Goal: Information Seeking & Learning: Check status

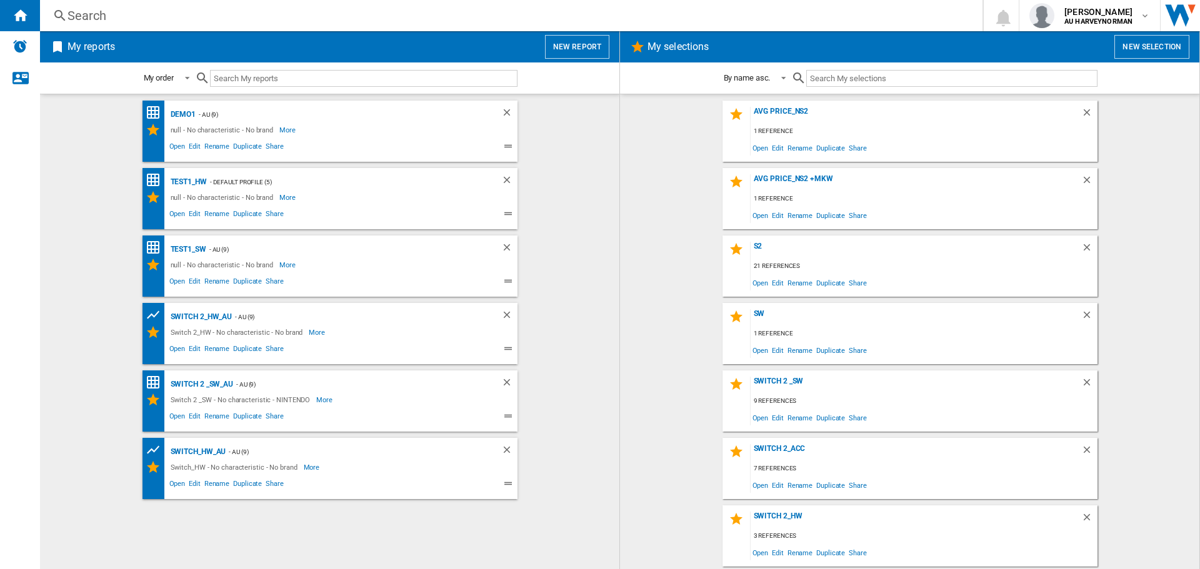
click at [199, 11] on div "Search" at bounding box center [508, 15] width 882 height 17
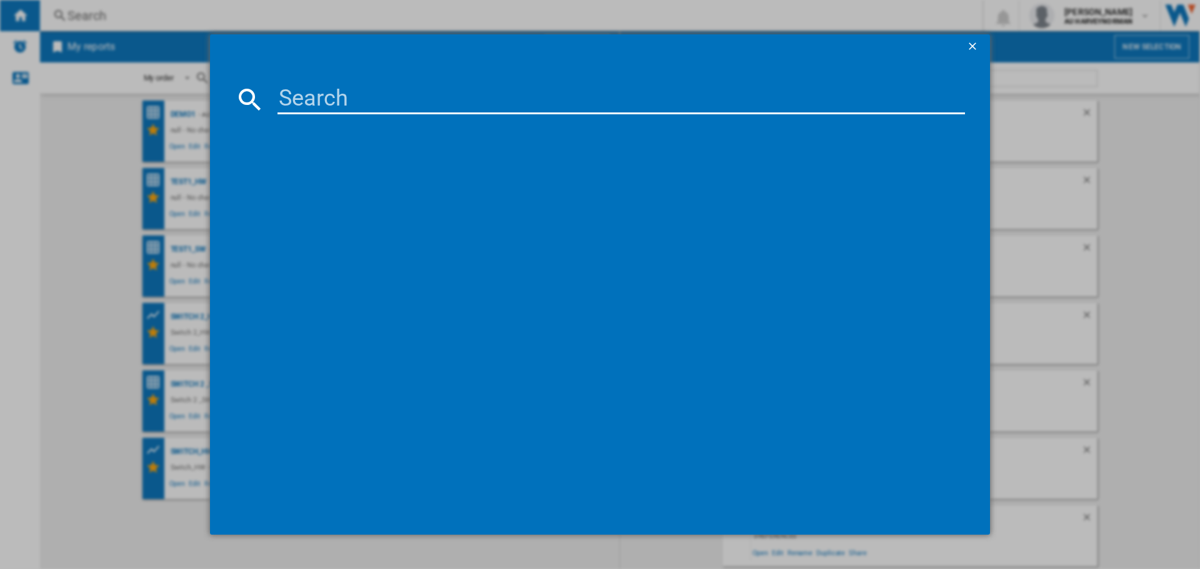
click at [335, 103] on input at bounding box center [620, 99] width 687 height 30
paste input "170204"
type input "170204"
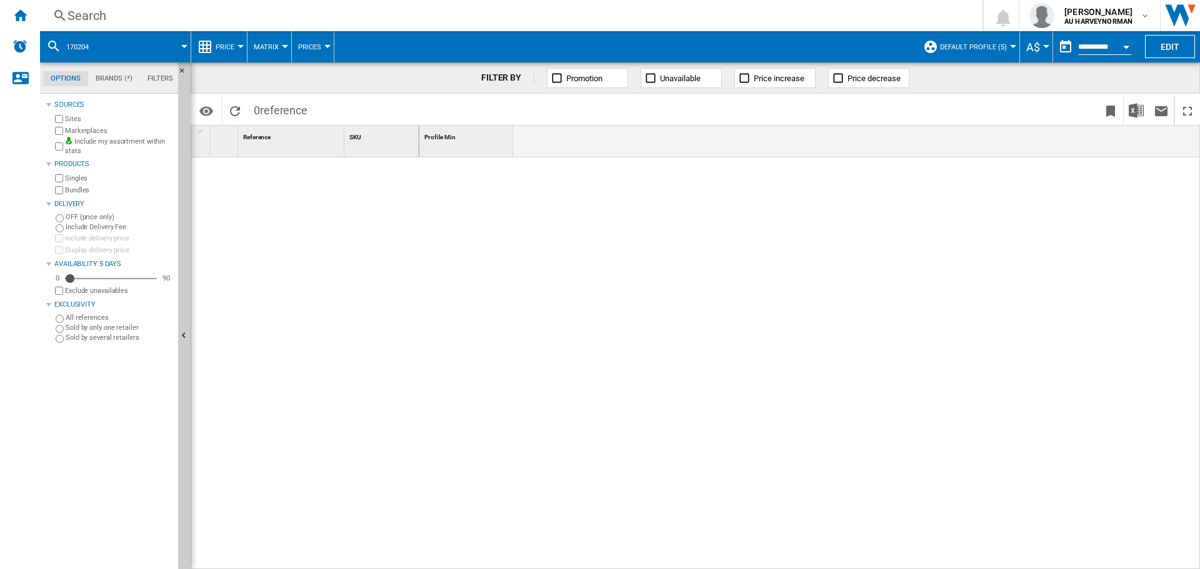
click at [176, 16] on div "Search" at bounding box center [508, 15] width 882 height 17
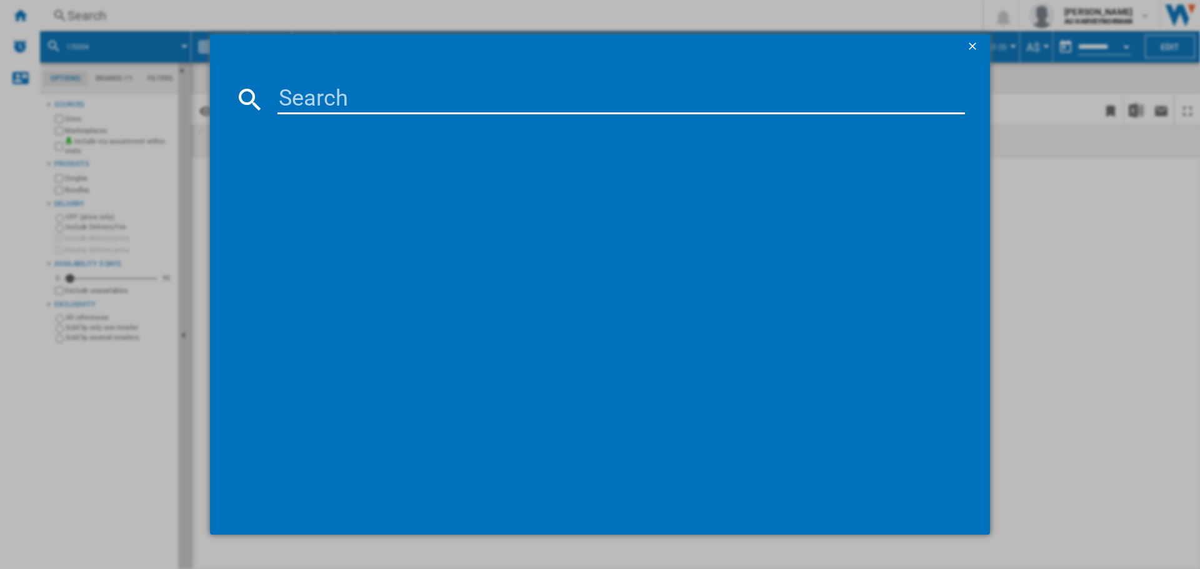
click at [974, 48] on ng-md-icon "getI18NText('BUTTONS.CLOSE_DIALOG')" at bounding box center [973, 47] width 15 height 15
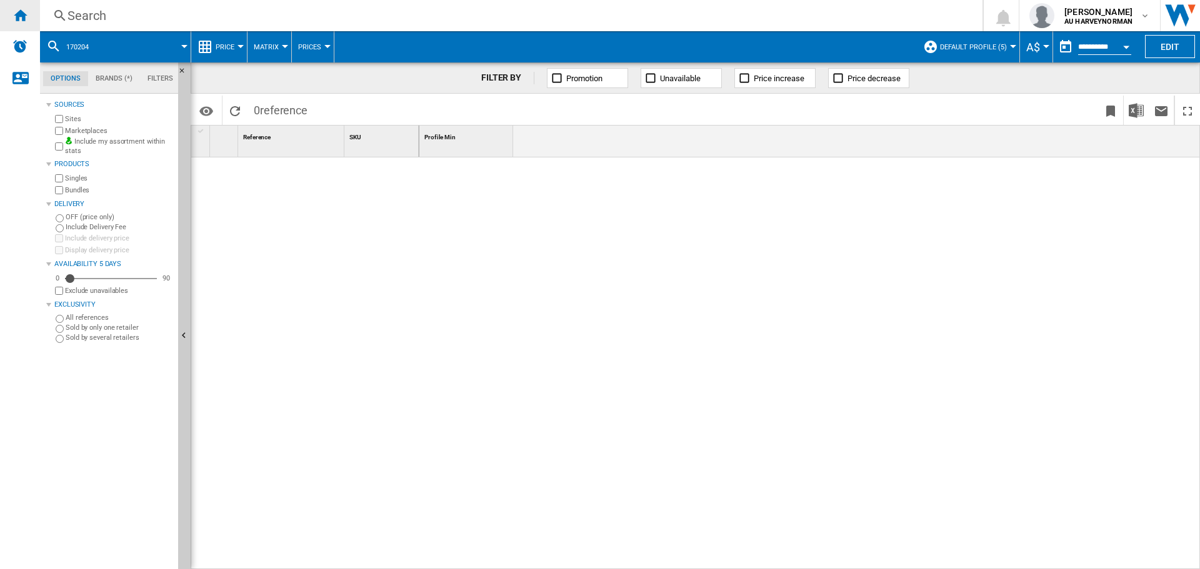
click at [31, 16] on div "Home" at bounding box center [20, 15] width 40 height 31
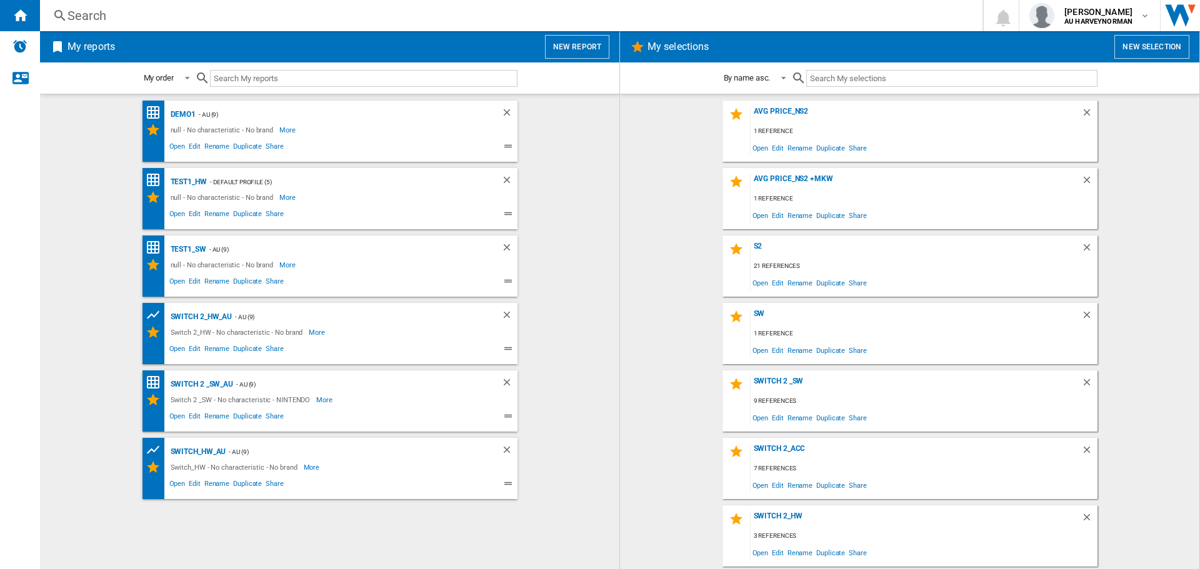
click at [187, 13] on div "Search" at bounding box center [508, 15] width 882 height 17
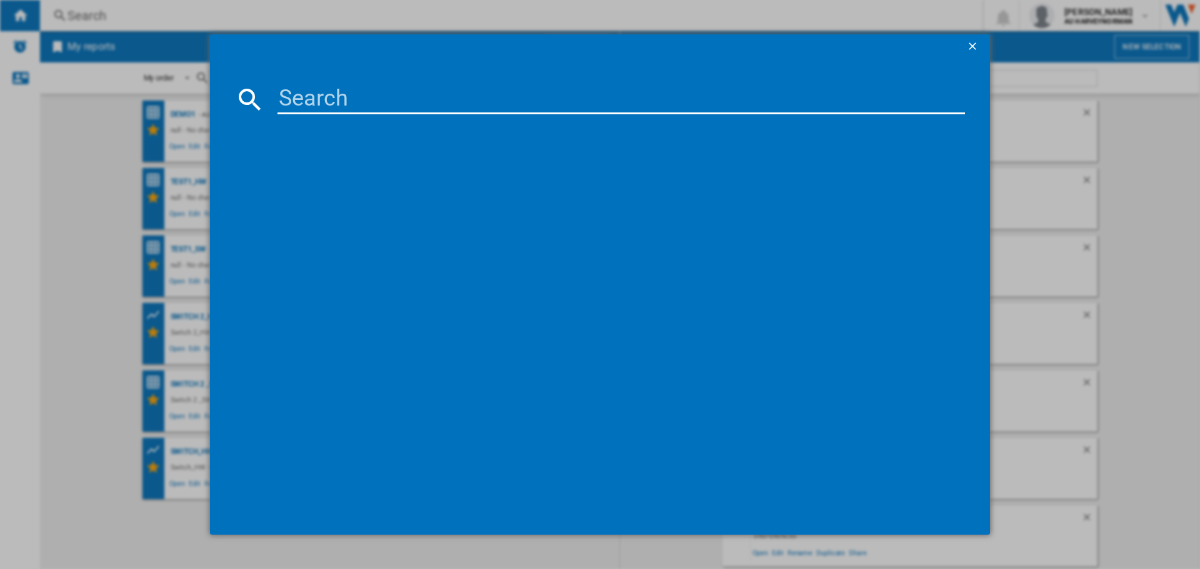
click at [321, 96] on input at bounding box center [620, 99] width 687 height 30
paste input "NINTENDO SANDISK SWITCH2 SDSQXFN256GGN4 256GB"
type input "NINTENDO SANDISK SWITCH2 SDSQXFN256GGN4 256GB"
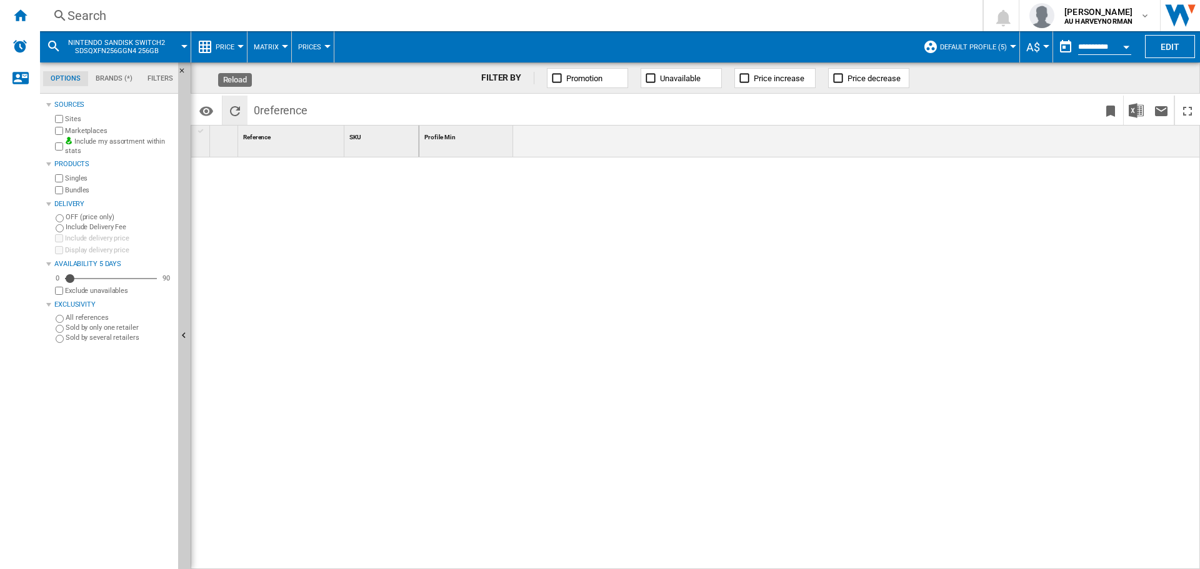
click at [236, 112] on ng-md-icon "Reload" at bounding box center [234, 111] width 15 height 15
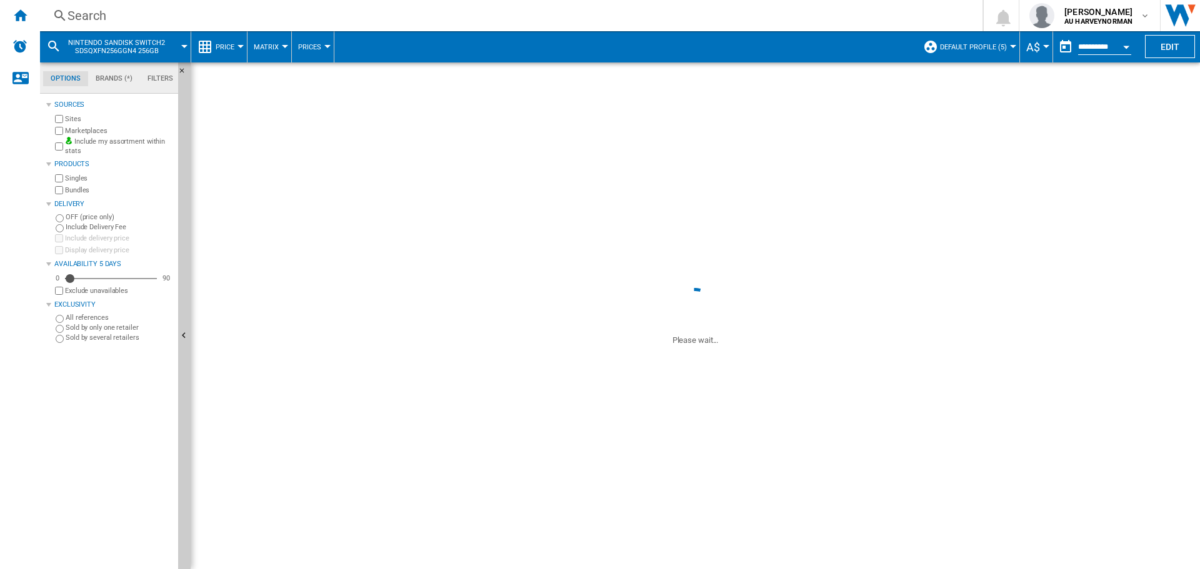
click at [236, 112] on span at bounding box center [695, 173] width 1009 height 222
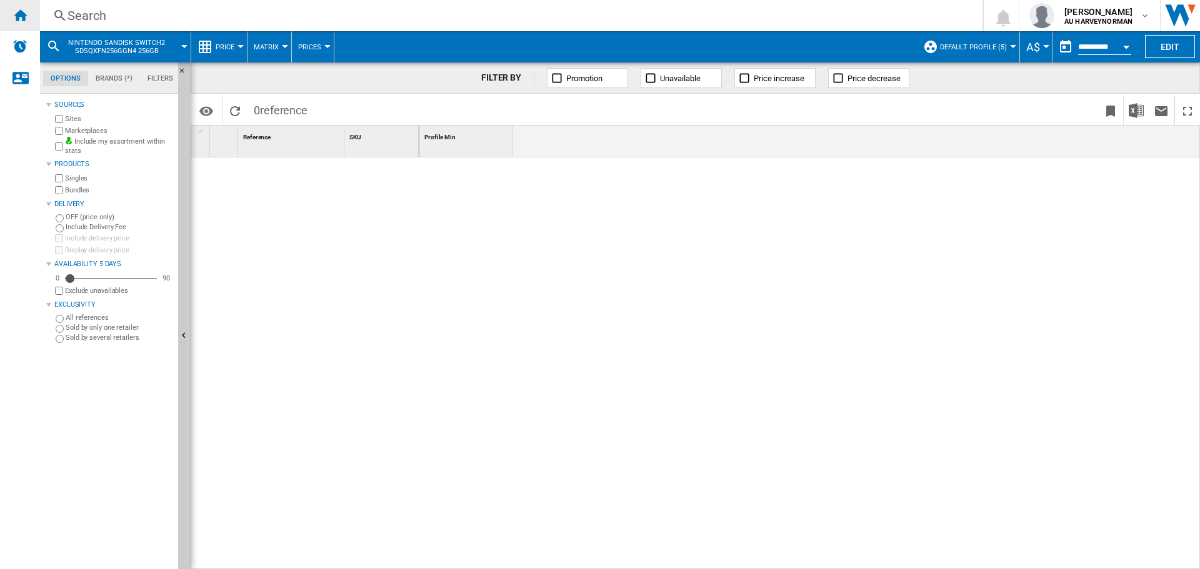
click at [34, 17] on div "Home" at bounding box center [20, 15] width 40 height 31
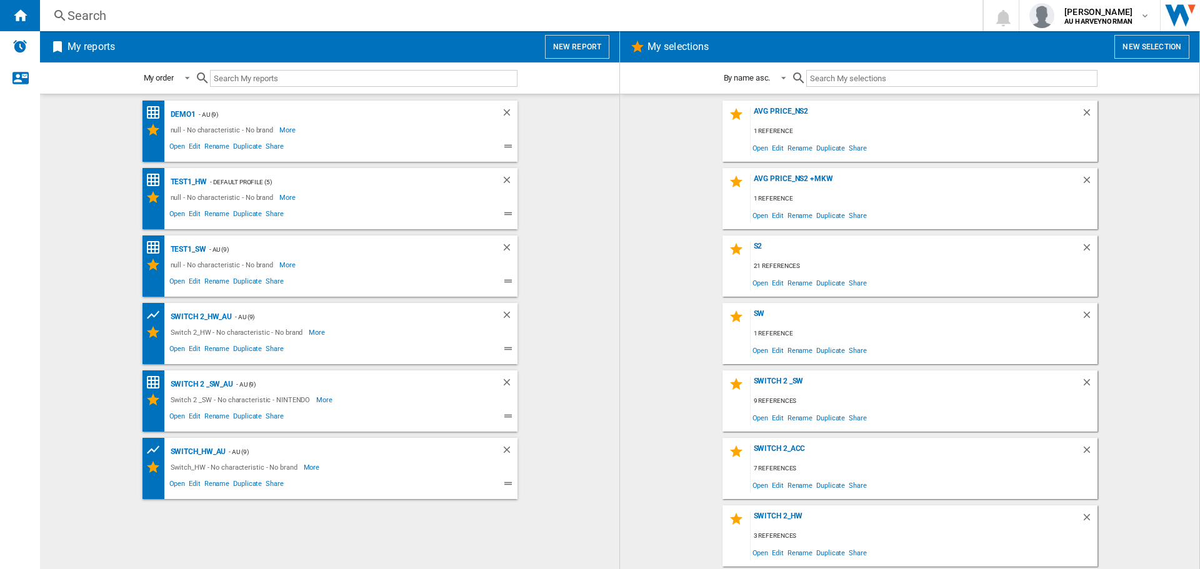
click at [585, 47] on button "New report" at bounding box center [577, 47] width 64 height 24
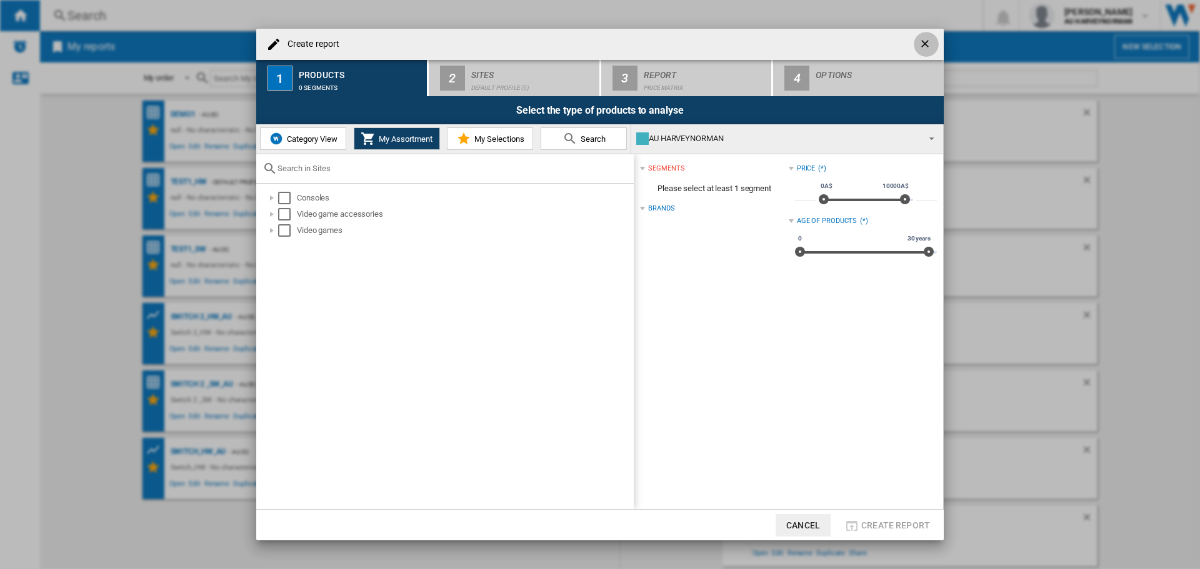
click at [917, 42] on button "button" at bounding box center [925, 44] width 25 height 25
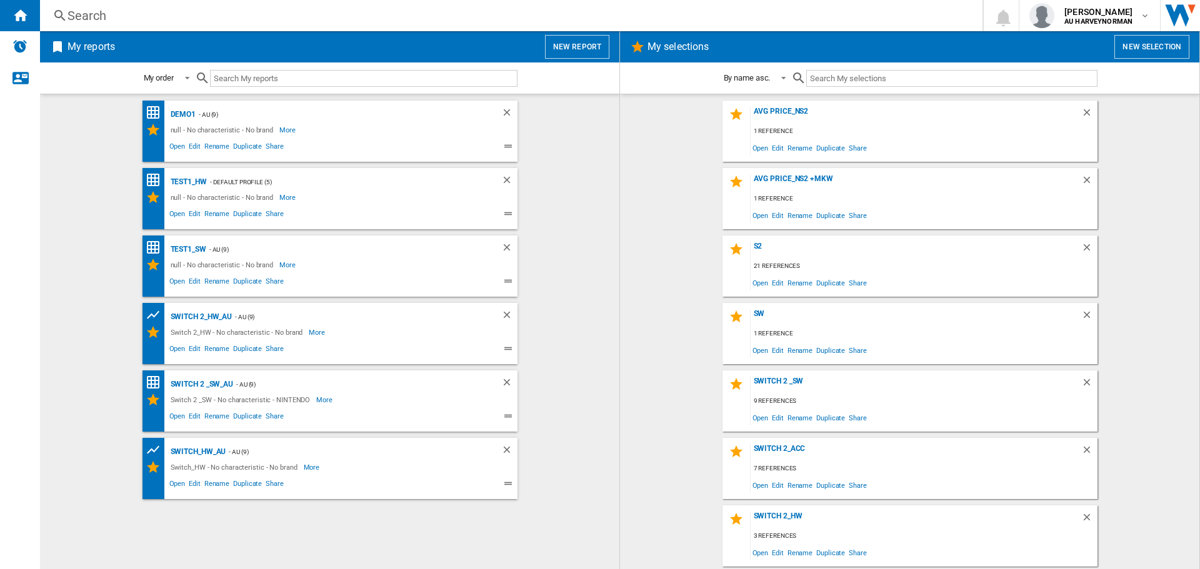
click at [420, 14] on div "Search" at bounding box center [508, 15] width 882 height 17
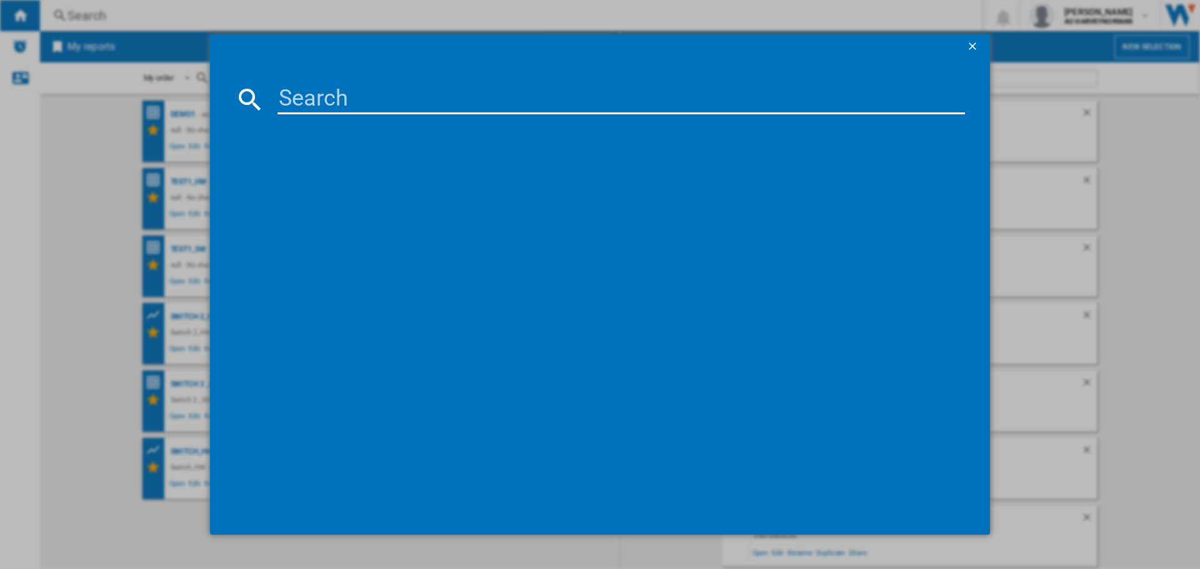
click at [429, 93] on input at bounding box center [620, 99] width 687 height 30
paste input "SANDISK SWITCH2 SDSQXFN256GGN4 256GB"
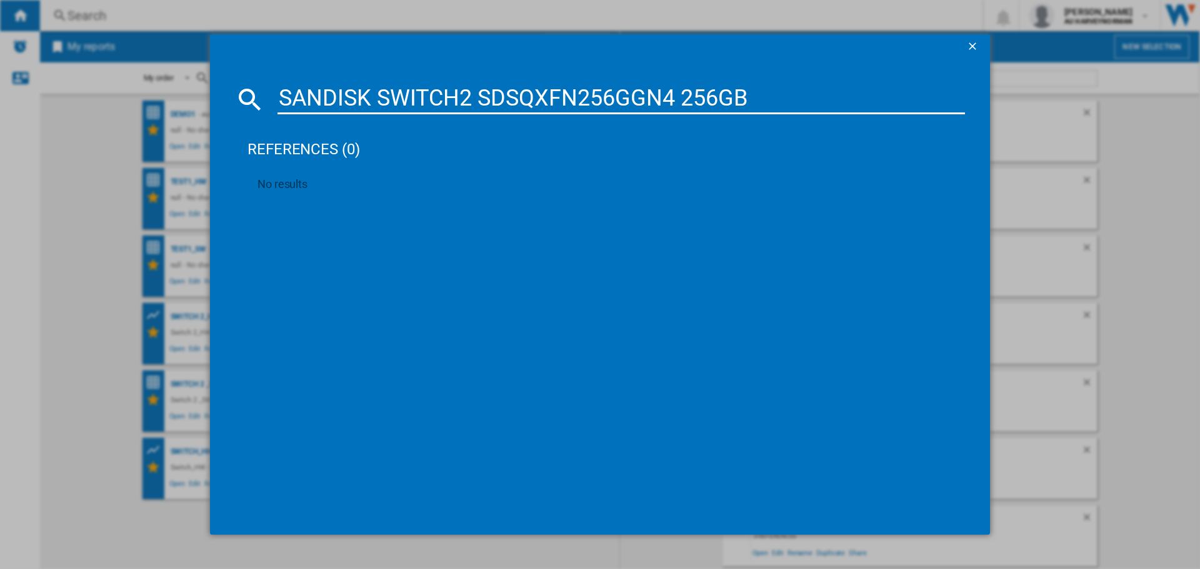
drag, startPoint x: 482, startPoint y: 102, endPoint x: 801, endPoint y: 59, distance: 322.2
click at [801, 59] on md-dialog-content "SANDISK SWITCH2 SDSQXFN256GGN4 256GB references (0) No results" at bounding box center [600, 297] width 780 height 476
type input "SANDISK SWITCH2"
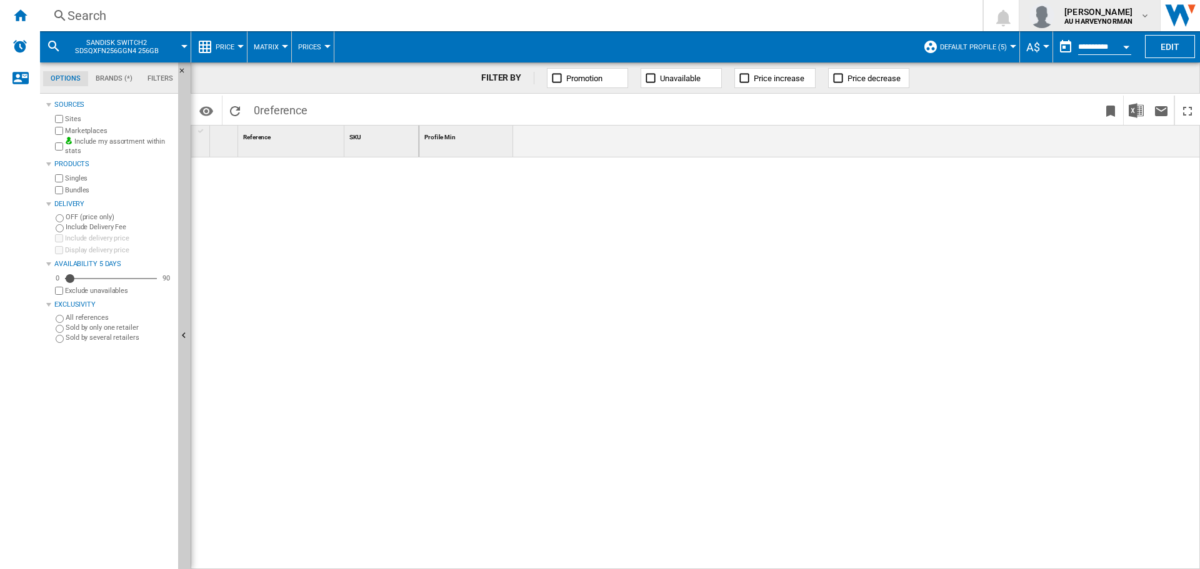
click at [1101, 17] on span "[PERSON_NAME]" at bounding box center [1098, 12] width 68 height 12
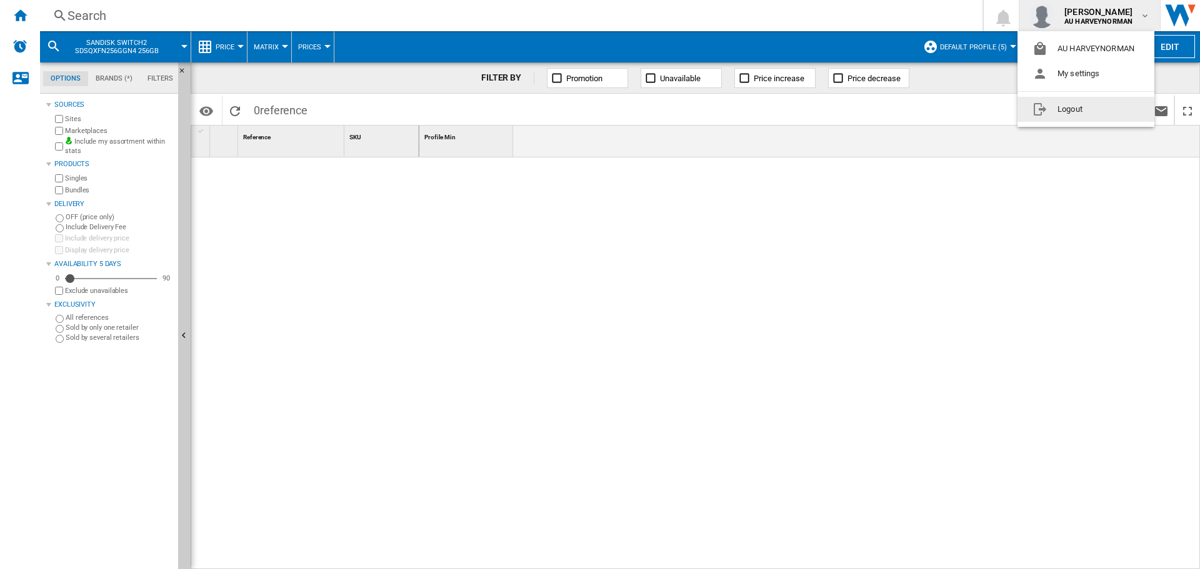
click at [1093, 117] on button "Logout" at bounding box center [1085, 109] width 137 height 25
